Goal: Task Accomplishment & Management: Use online tool/utility

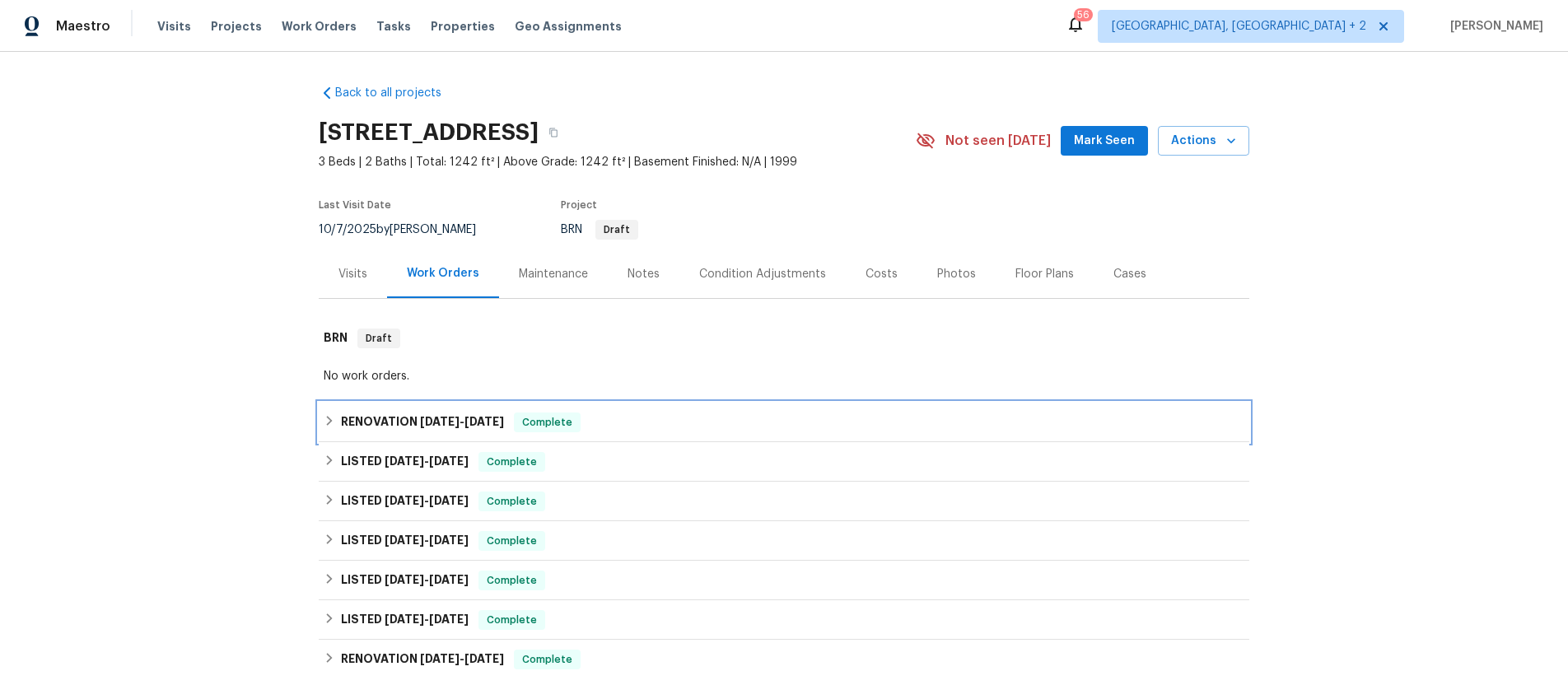
click at [349, 417] on h6 "RENOVATION [DATE] - [DATE]" at bounding box center [422, 423] width 163 height 20
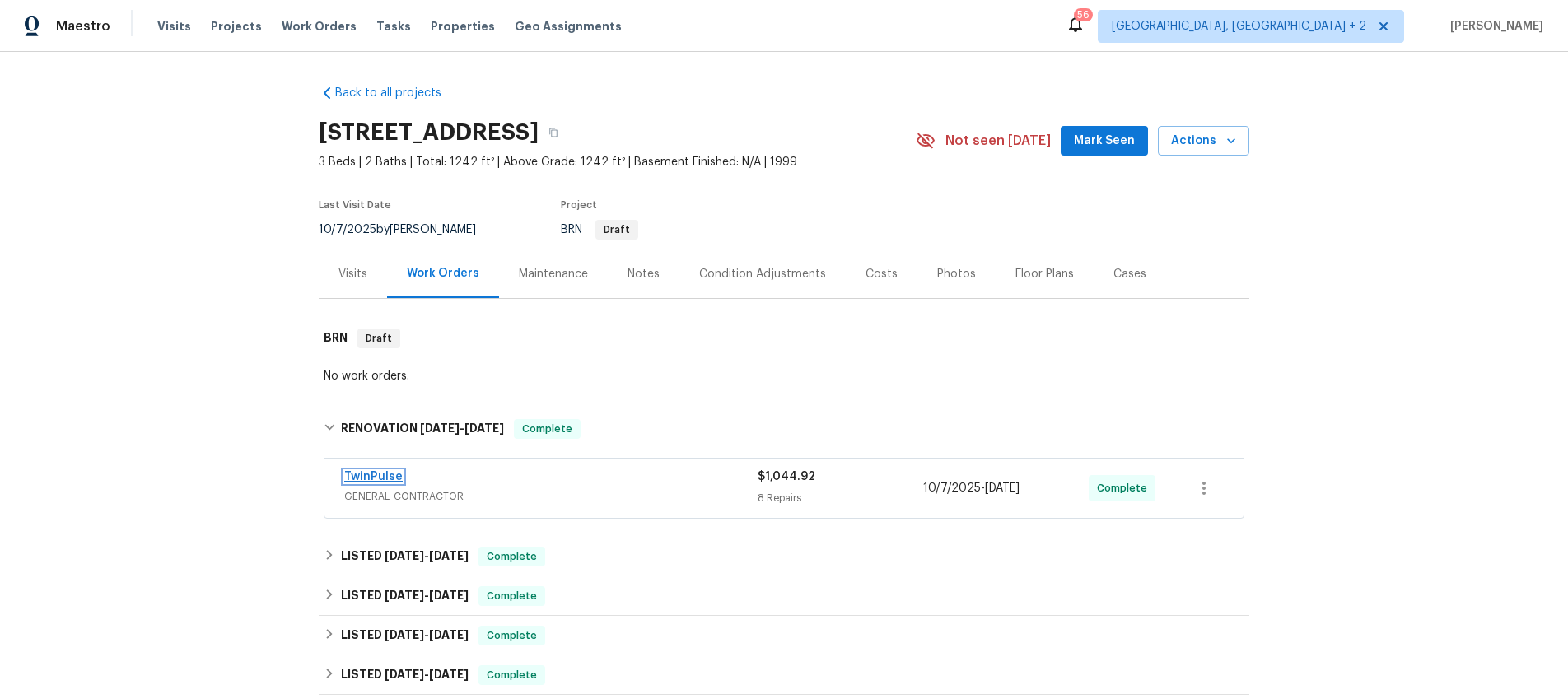
click at [355, 473] on link "TwinPulse" at bounding box center [373, 477] width 58 height 12
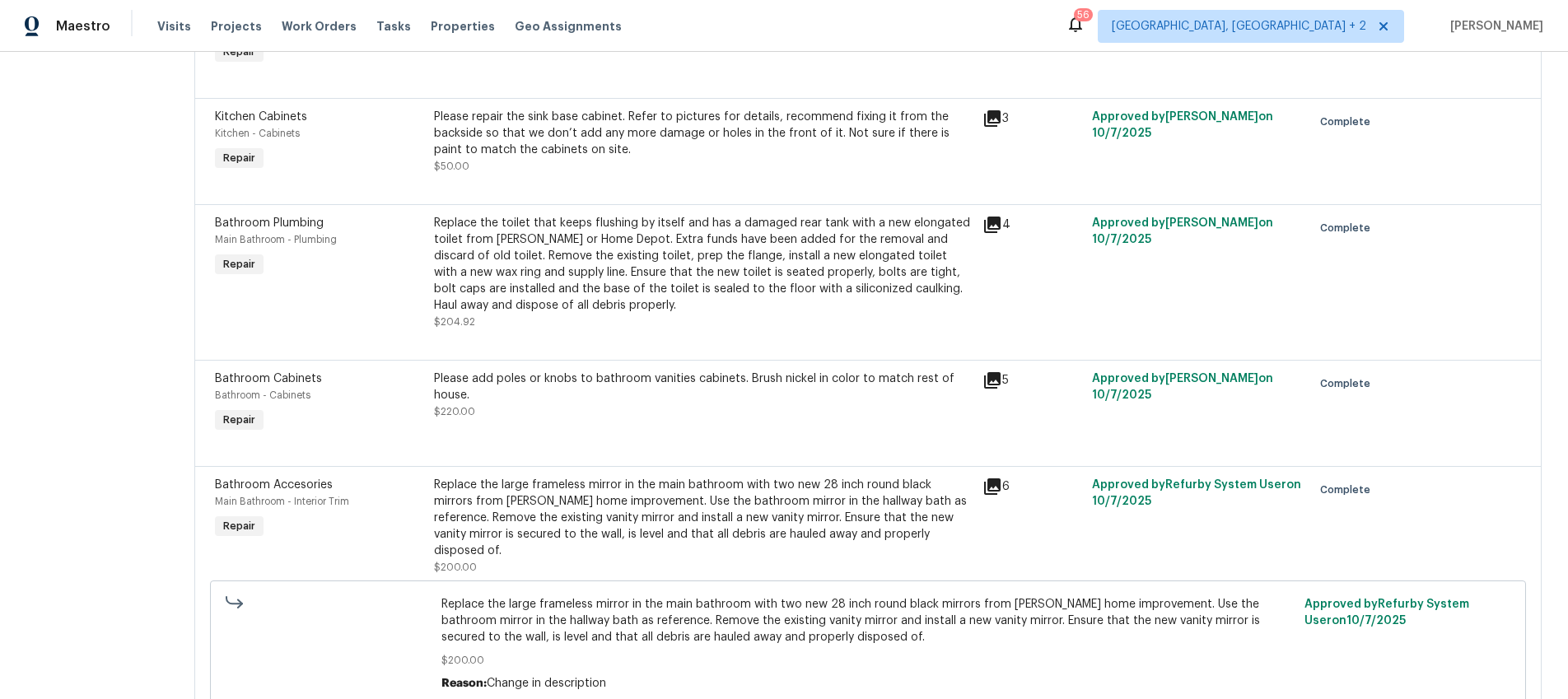
scroll to position [538, 0]
click at [996, 226] on icon at bounding box center [992, 224] width 17 height 17
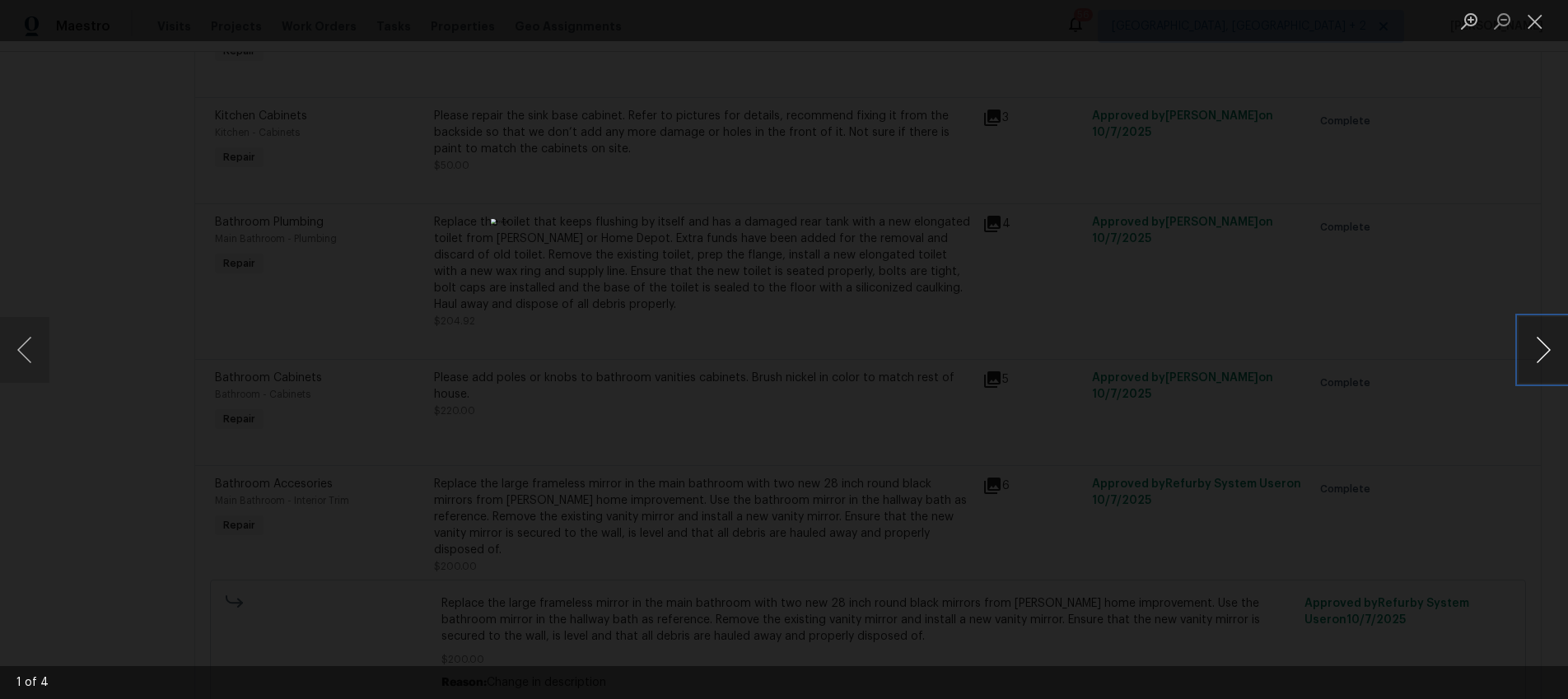
click at [1544, 348] on button "Next image" at bounding box center [1543, 350] width 49 height 66
click at [1544, 349] on button "Next image" at bounding box center [1543, 350] width 49 height 66
click at [1403, 312] on div "Lightbox" at bounding box center [784, 350] width 1568 height 699
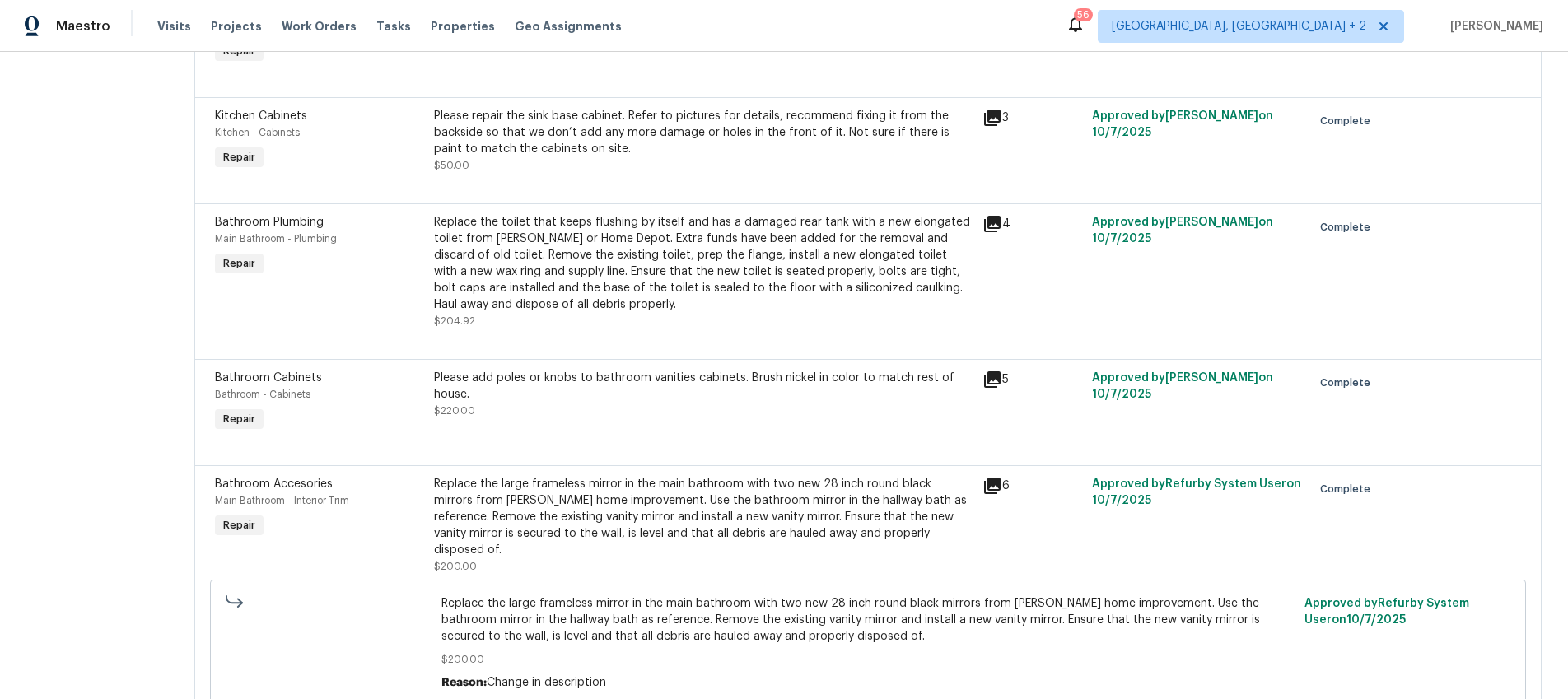
click at [1003, 487] on div "6" at bounding box center [1032, 486] width 100 height 20
click at [997, 486] on icon at bounding box center [992, 486] width 17 height 17
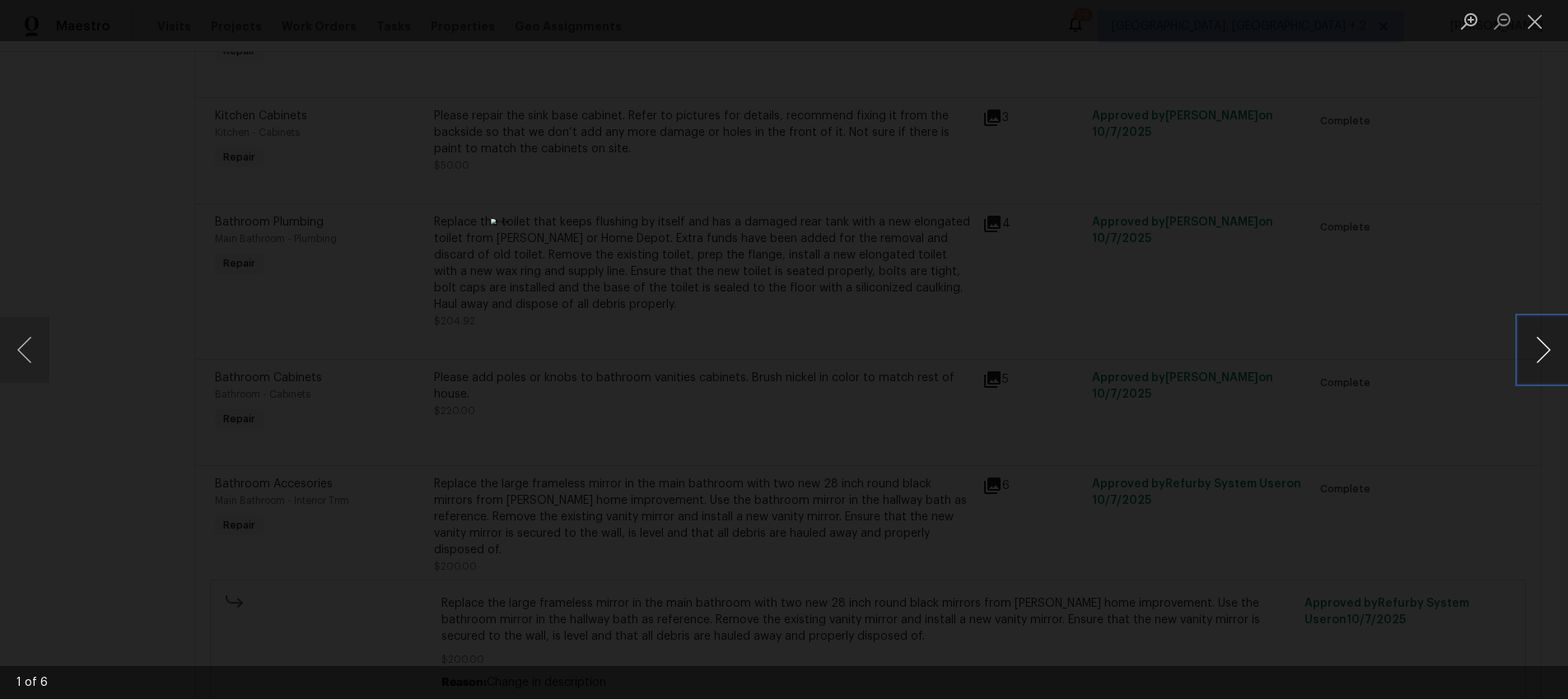
click at [1527, 354] on button "Next image" at bounding box center [1543, 350] width 49 height 66
click at [1527, 355] on button "Next image" at bounding box center [1543, 350] width 49 height 66
click at [1348, 410] on div "Lightbox" at bounding box center [784, 350] width 1568 height 699
